Goal: Information Seeking & Learning: Check status

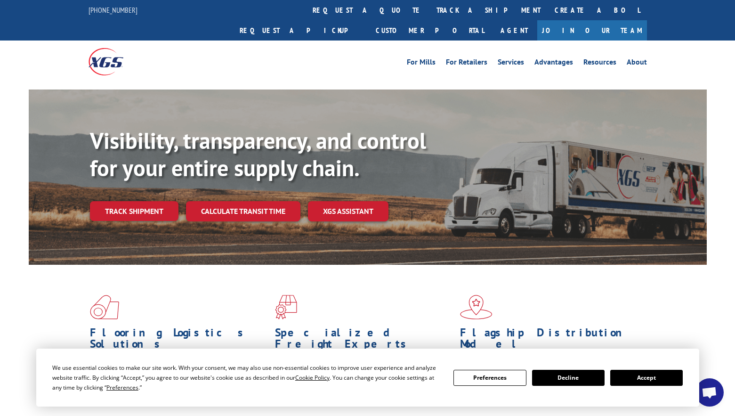
click at [143, 204] on div "Visibility, transparency, and control for your entire supply chain. Track shipm…" at bounding box center [398, 192] width 617 height 131
click at [145, 201] on link "Track shipment" at bounding box center [134, 211] width 89 height 20
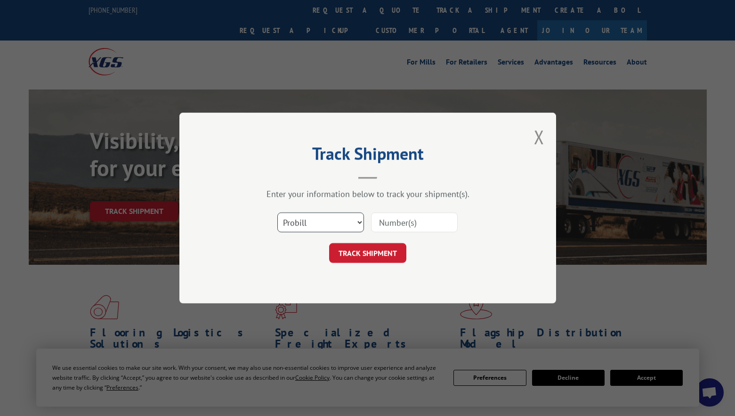
click at [303, 213] on select "Select category... Probill BOL PO" at bounding box center [320, 222] width 87 height 20
click at [402, 227] on input at bounding box center [414, 222] width 87 height 20
paste input "16944251"
type input "16944251"
click at [383, 250] on button "TRACK SHIPMENT" at bounding box center [367, 253] width 77 height 20
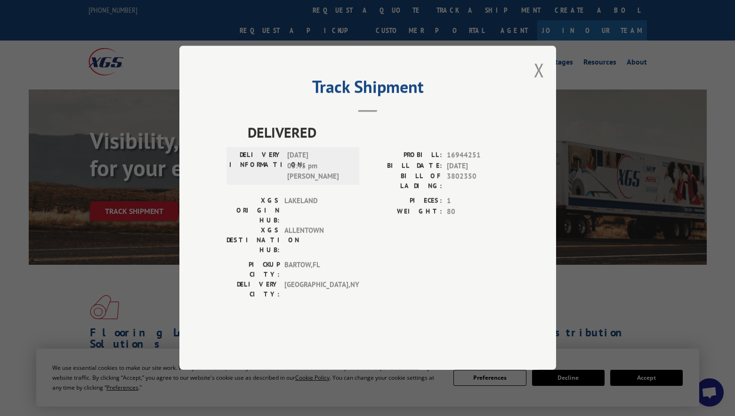
click at [665, 286] on div "Track Shipment DELIVERED DELIVERY INFORMATION: [DATE] 03:45 pm [PERSON_NAME]: 1…" at bounding box center [367, 208] width 735 height 416
click at [537, 82] on button "Close modal" at bounding box center [539, 69] width 10 height 25
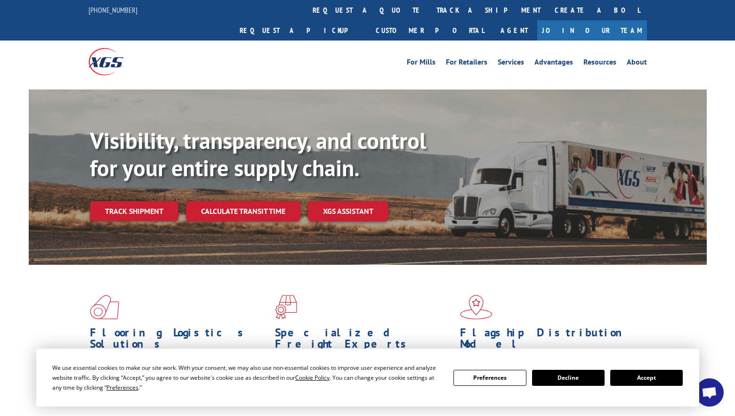
scroll to position [94, 0]
